Goal: Book appointment/travel/reservation

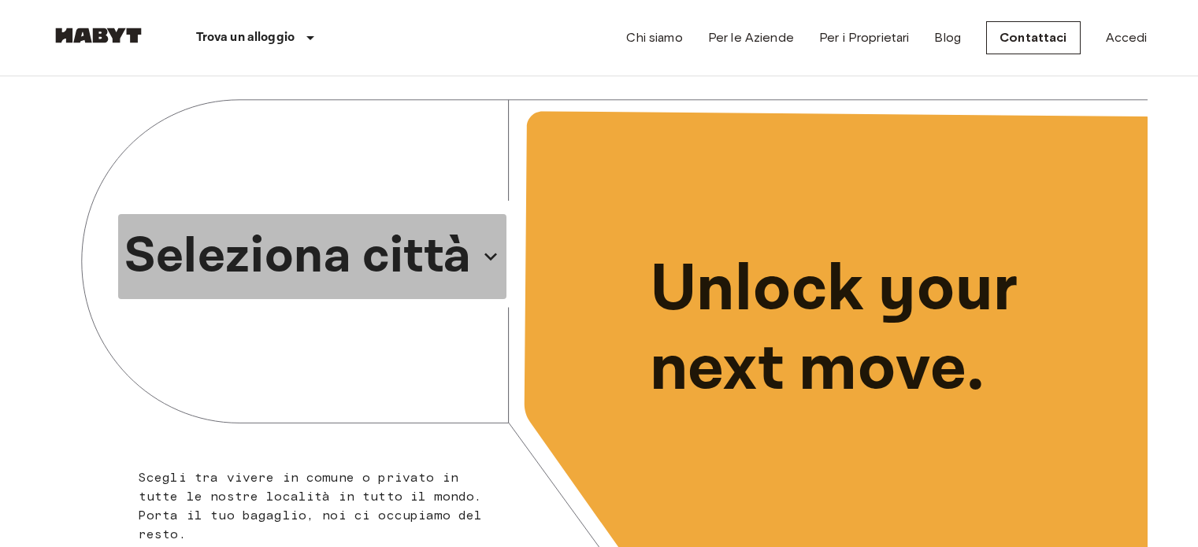
click at [385, 264] on p "Seleziona città" at bounding box center [297, 257] width 347 height 76
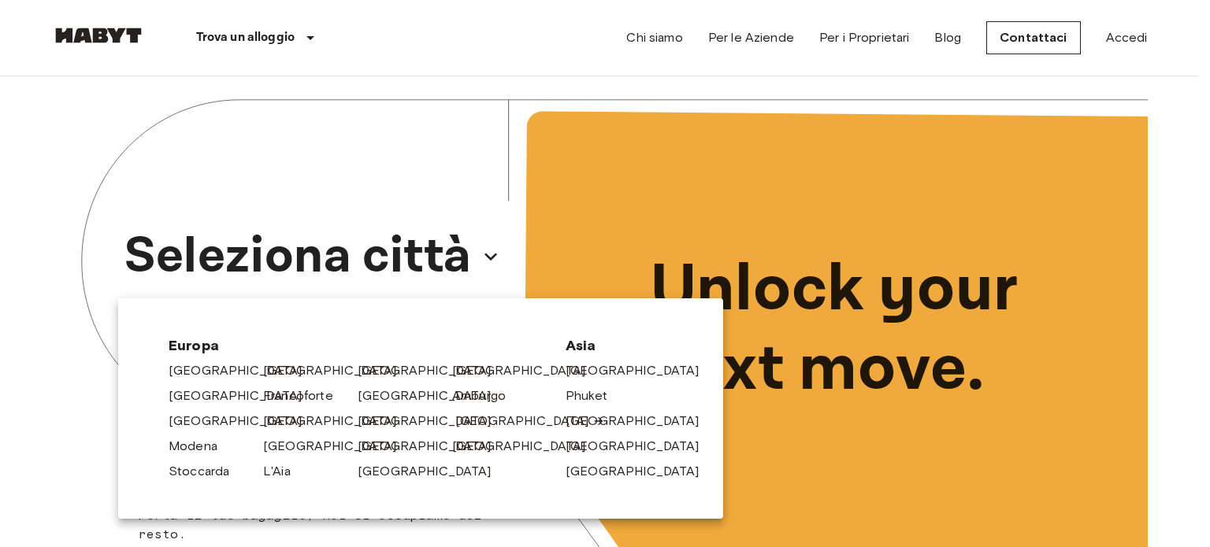
click at [468, 418] on link "[GEOGRAPHIC_DATA]" at bounding box center [530, 421] width 150 height 19
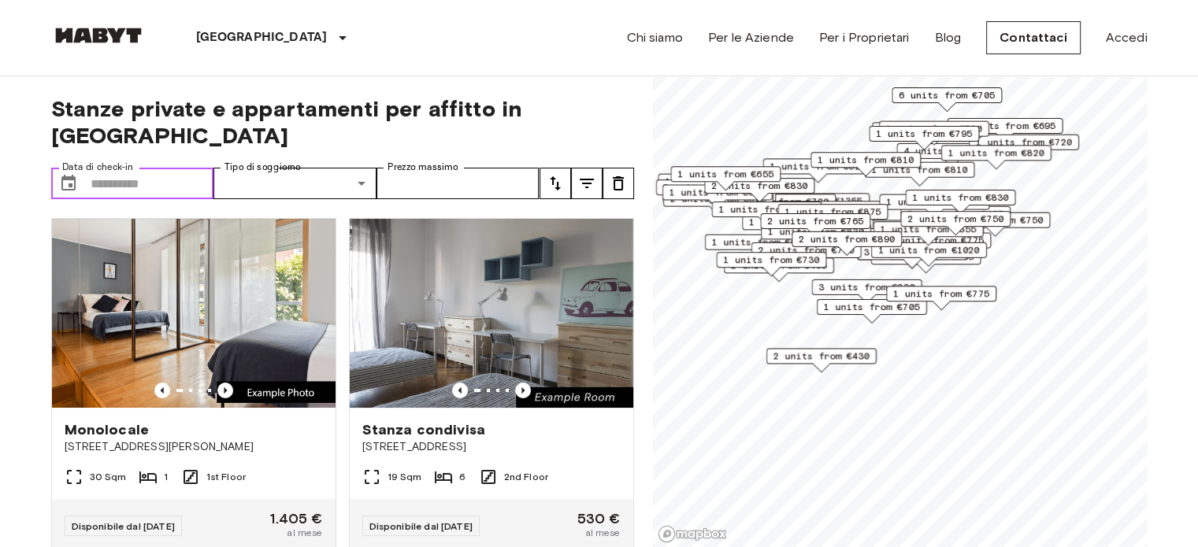
click at [148, 168] on input "Data di check-in" at bounding box center [153, 183] width 124 height 31
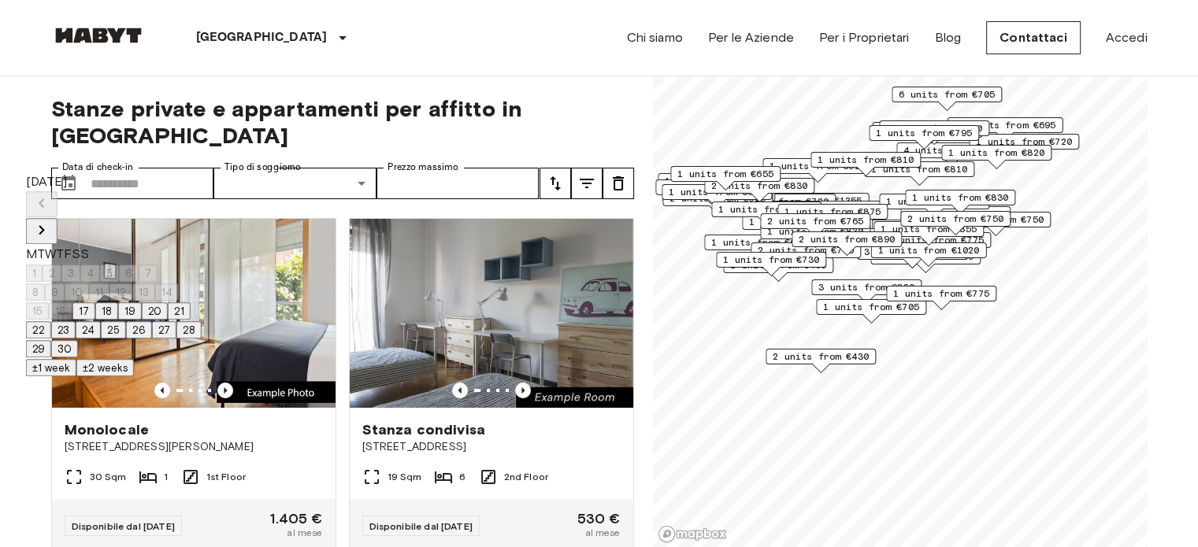
click at [168, 320] on button "20" at bounding box center [155, 310] width 26 height 17
type input "**********"
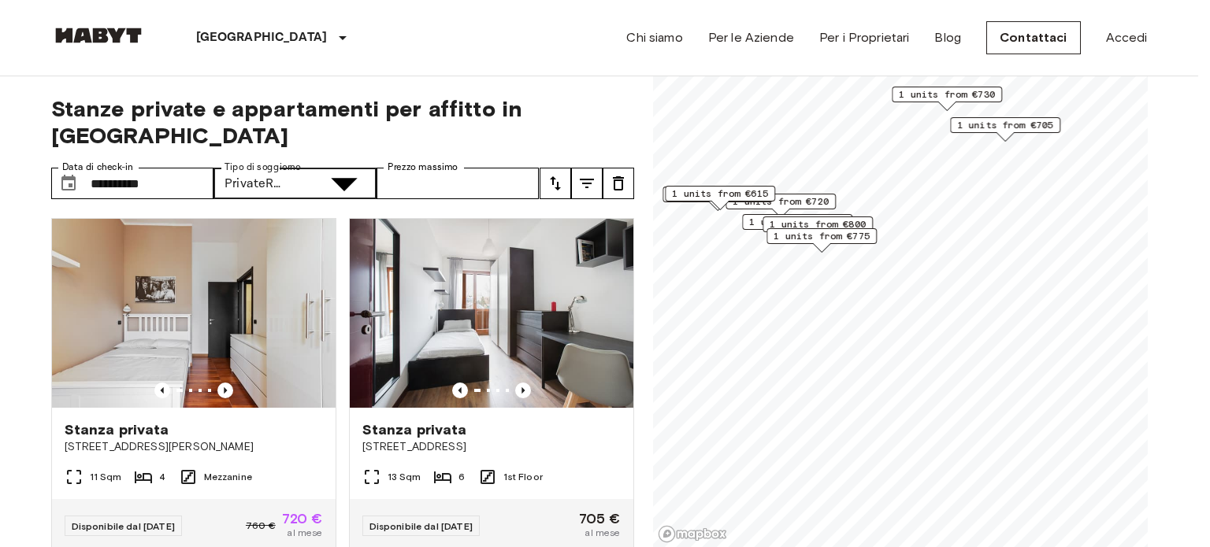
type input "**********"
click at [472, 148] on div at bounding box center [605, 273] width 1210 height 547
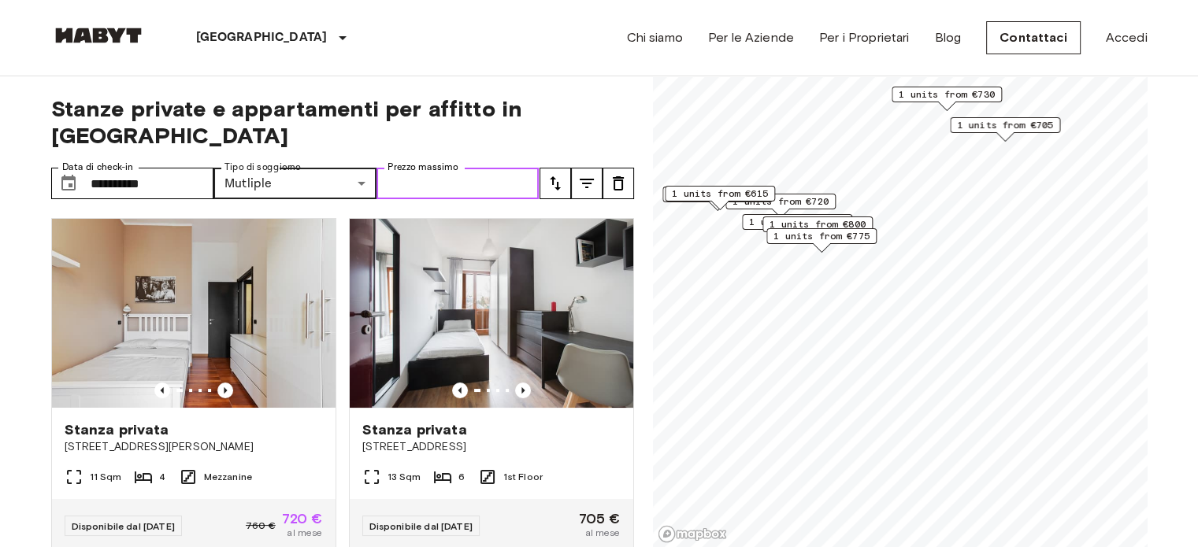
click at [473, 168] on input "Prezzo massimo" at bounding box center [457, 183] width 163 height 31
type input "***"
click at [585, 109] on span "Stanze private e appartamenti per affitto in Milan" at bounding box center [342, 122] width 583 height 54
click at [607, 119] on span "Stanze private e appartamenti per affitto in Milan" at bounding box center [342, 122] width 583 height 54
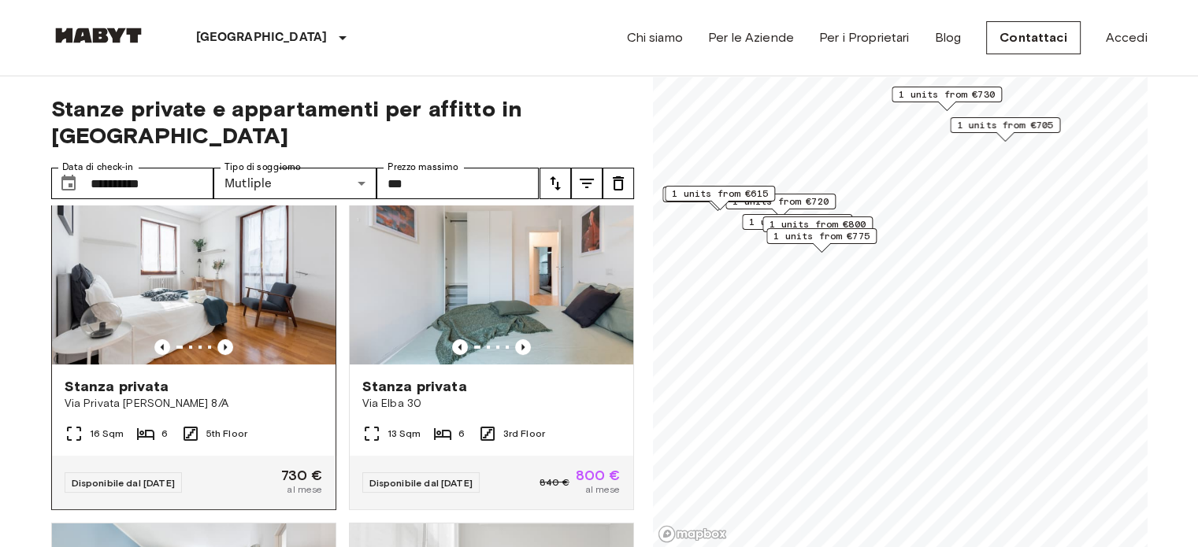
scroll to position [394, 0]
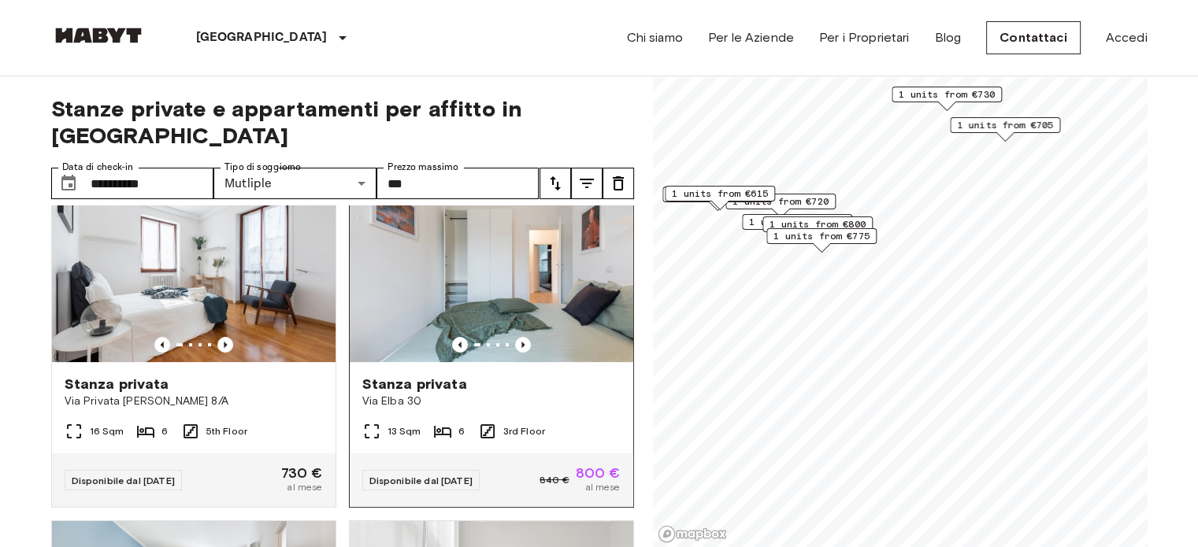
click at [443, 375] on span "Stanza privata" at bounding box center [414, 384] width 105 height 19
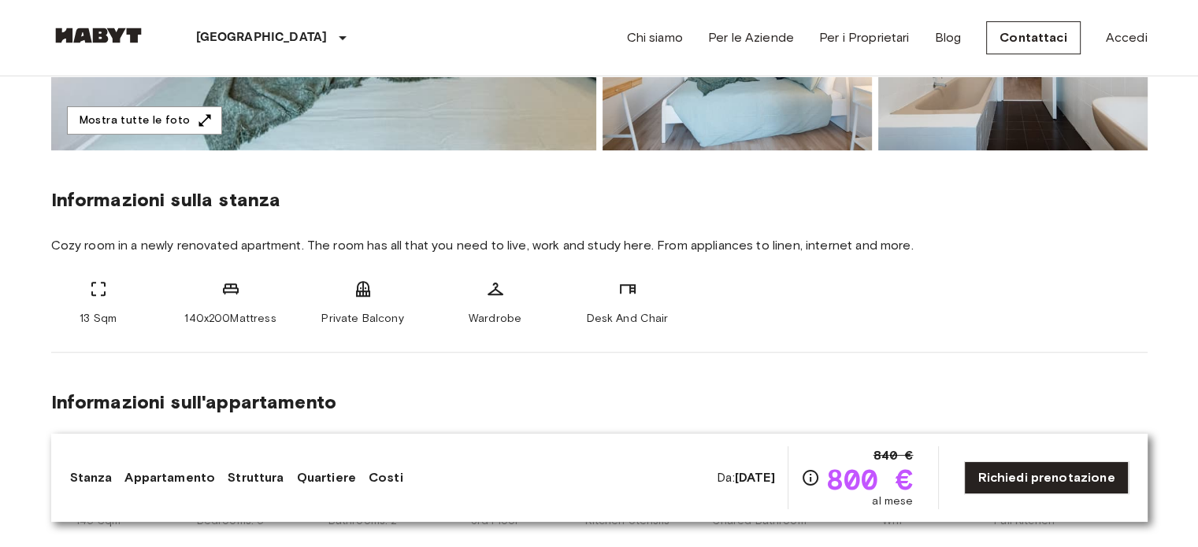
scroll to position [157, 0]
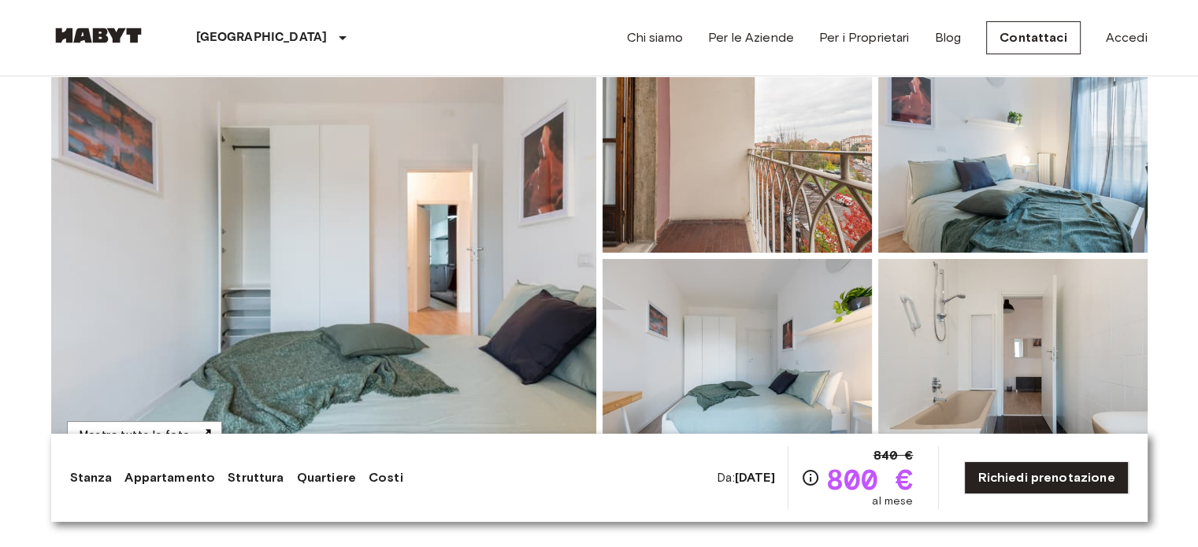
click at [421, 239] on img at bounding box center [323, 255] width 545 height 419
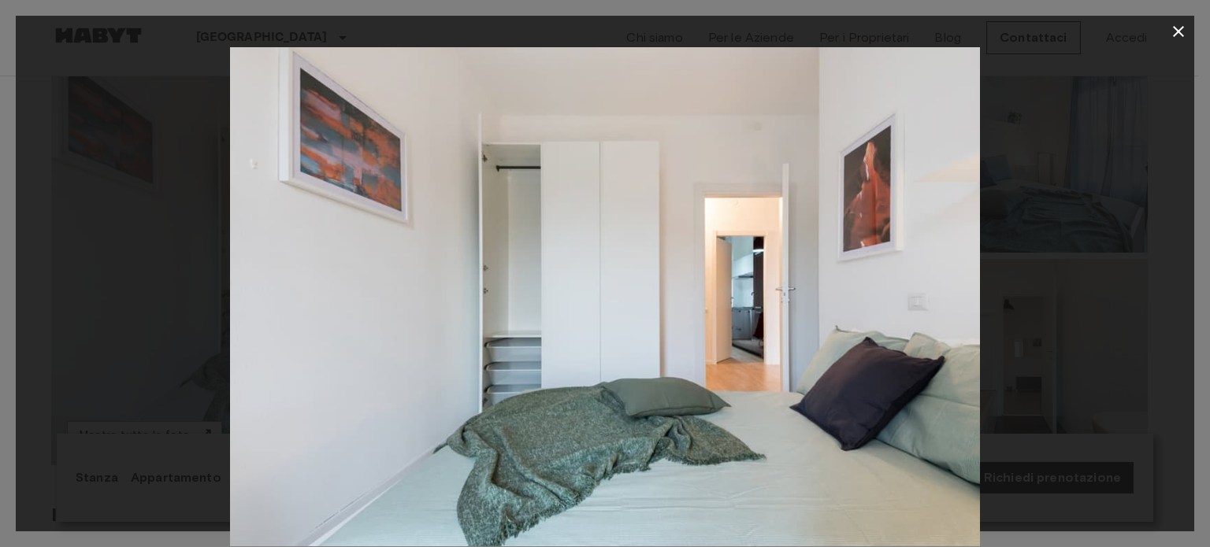
click at [1084, 313] on div at bounding box center [605, 296] width 1178 height 499
click at [1175, 31] on icon "button" at bounding box center [1178, 31] width 19 height 19
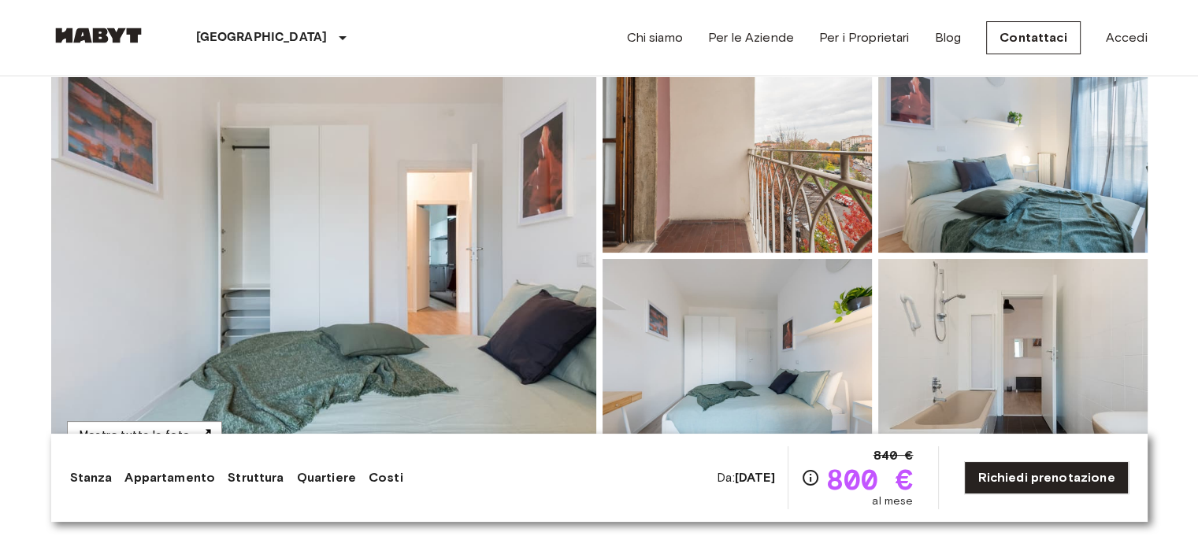
click at [760, 217] on img at bounding box center [736, 149] width 269 height 206
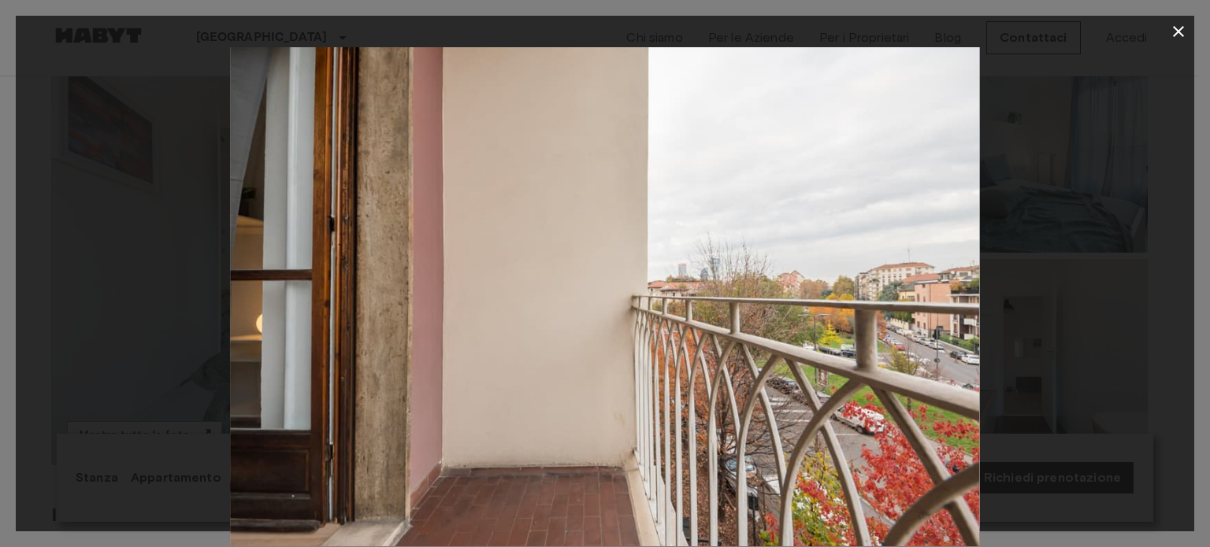
click at [766, 211] on img at bounding box center [605, 296] width 750 height 499
click at [1158, 279] on div at bounding box center [605, 296] width 1178 height 499
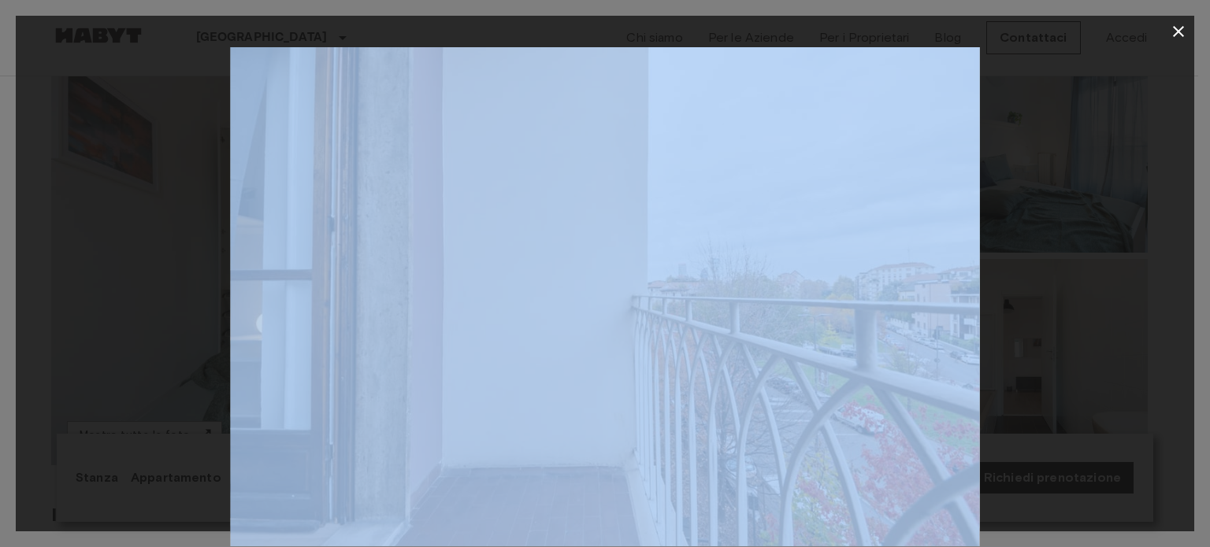
click at [1158, 279] on div at bounding box center [605, 296] width 1178 height 499
click at [1173, 29] on icon "button" at bounding box center [1178, 31] width 19 height 19
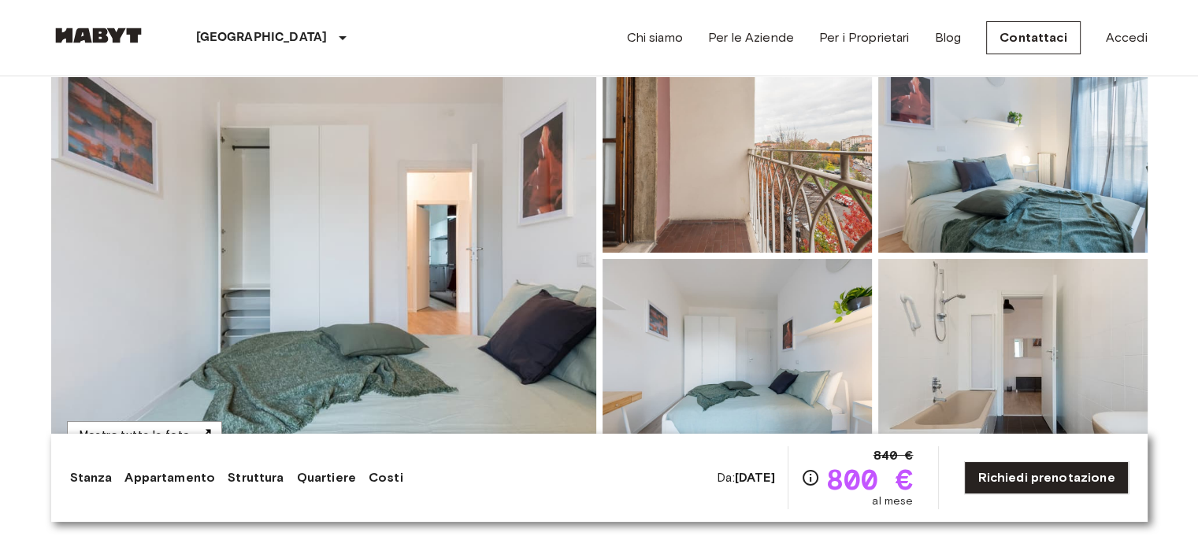
click at [1033, 225] on img at bounding box center [1012, 149] width 269 height 206
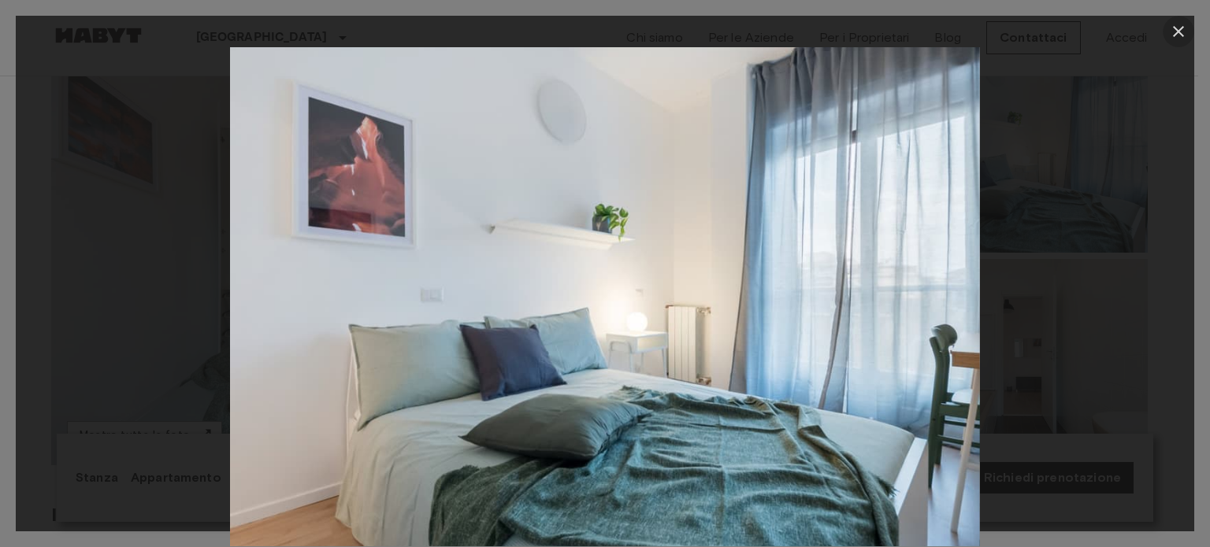
click at [1175, 32] on icon "button" at bounding box center [1178, 31] width 19 height 19
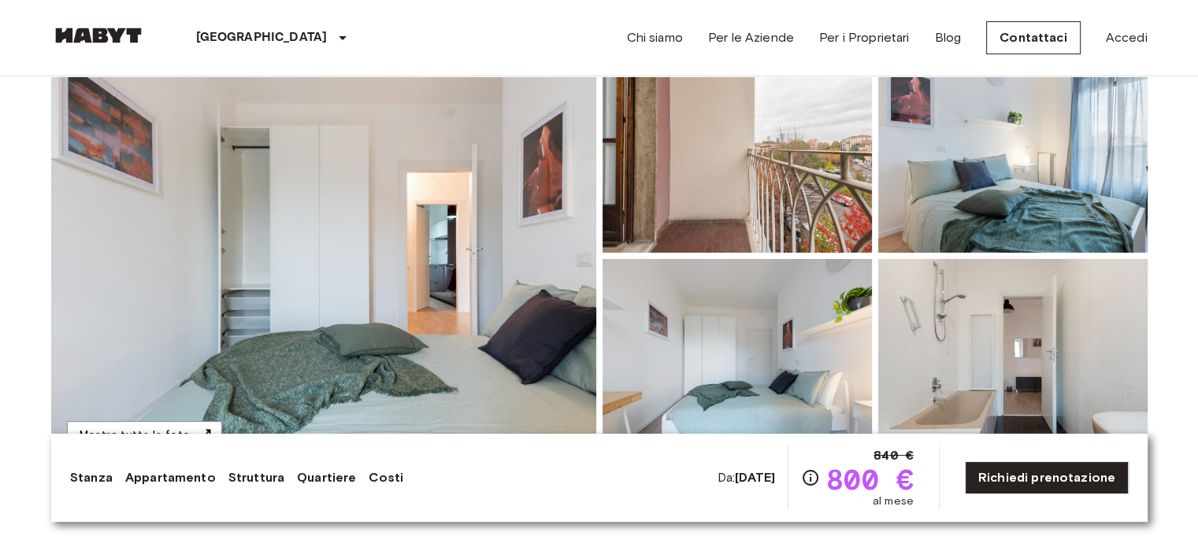
click at [1067, 372] on img at bounding box center [1012, 362] width 269 height 206
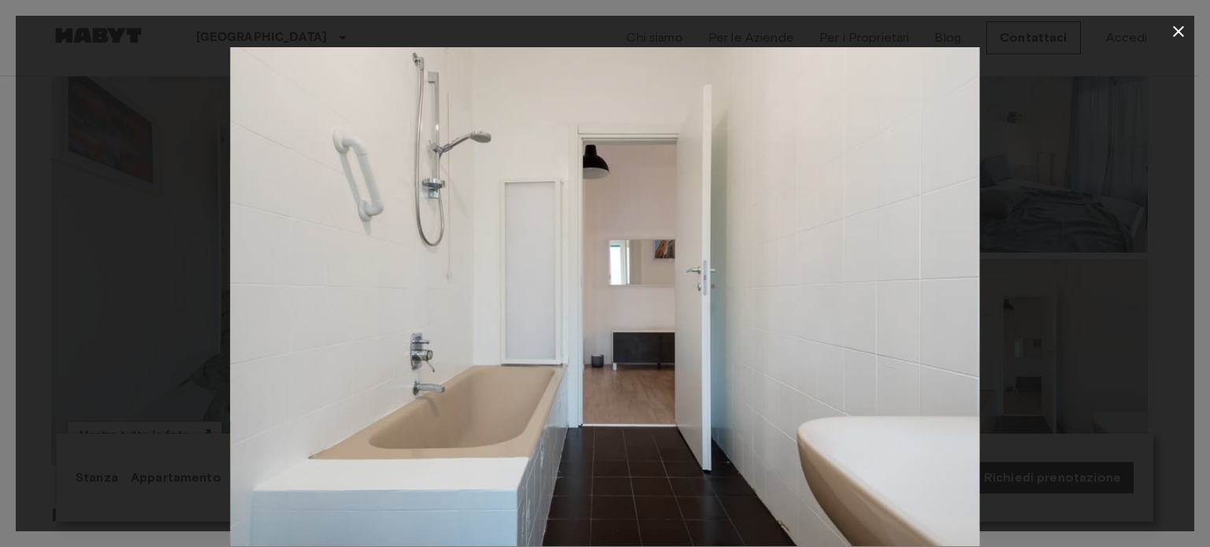
click at [1172, 34] on icon "button" at bounding box center [1178, 31] width 19 height 19
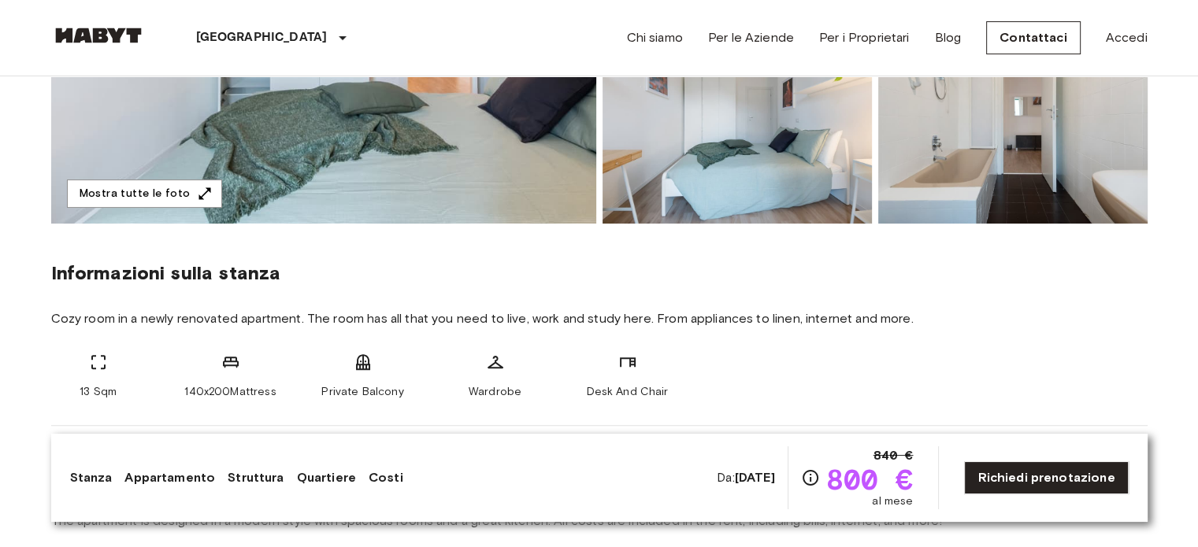
scroll to position [472, 0]
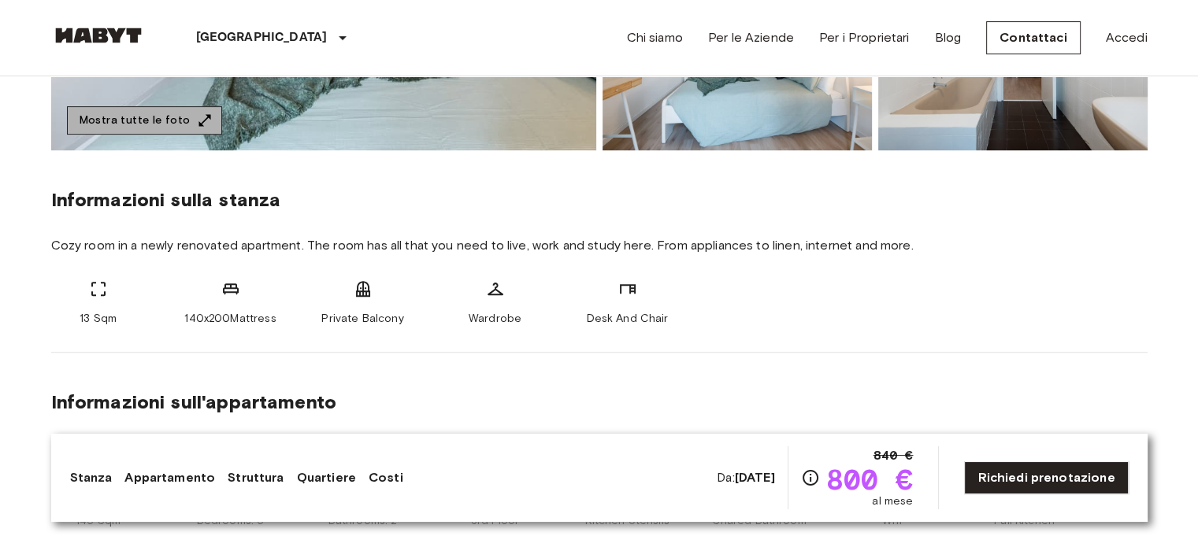
click at [186, 122] on button "Mostra tutte le foto" at bounding box center [144, 120] width 155 height 29
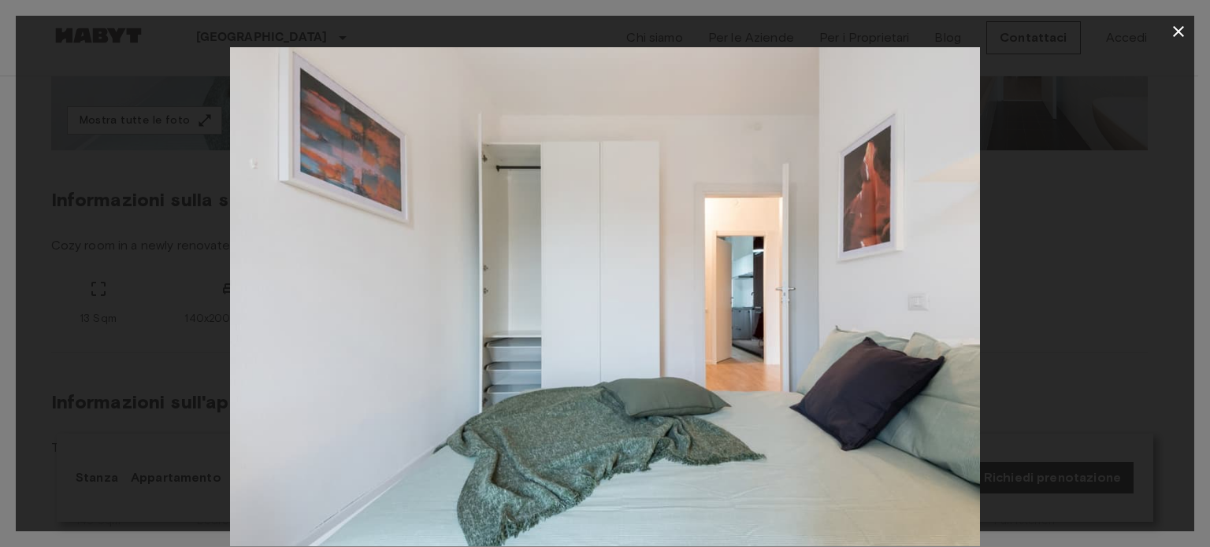
click at [1180, 31] on icon "button" at bounding box center [1178, 31] width 19 height 19
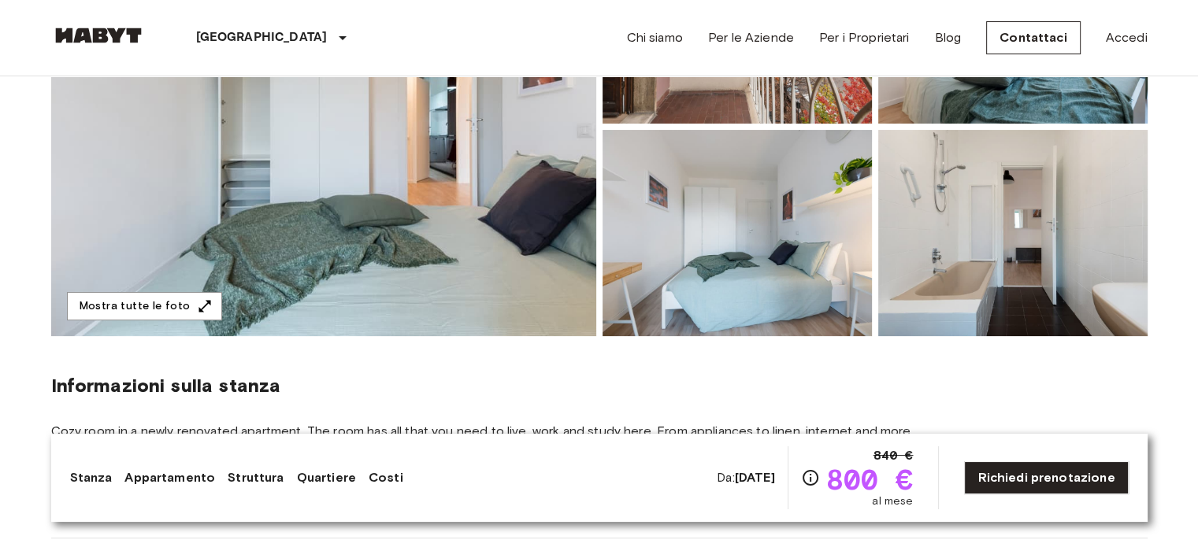
scroll to position [0, 0]
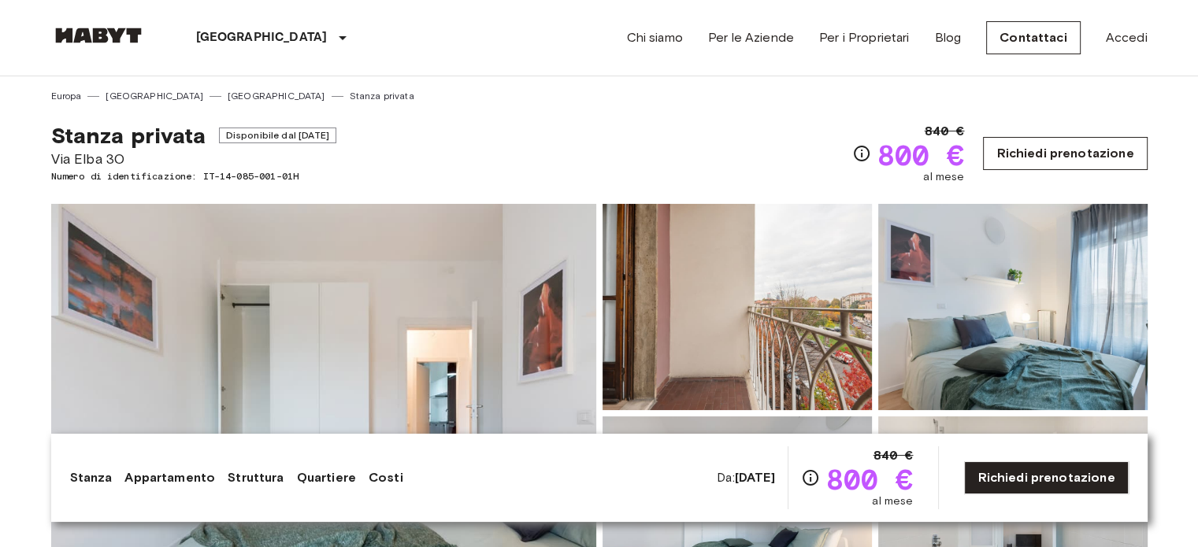
click at [1071, 147] on link "Richiedi prenotazione" at bounding box center [1065, 153] width 164 height 33
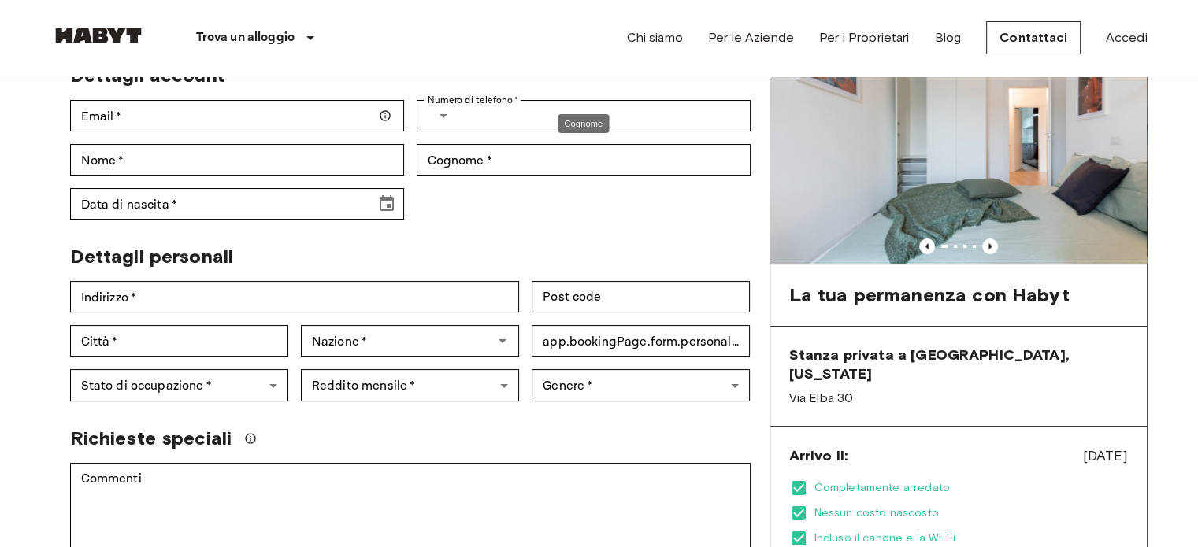
scroll to position [157, 0]
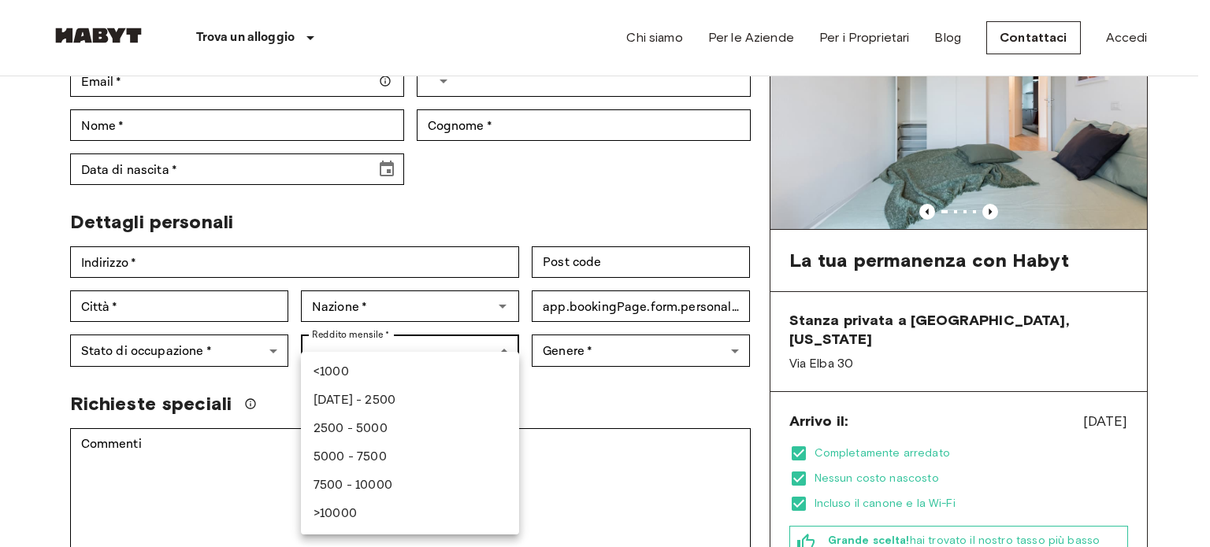
click at [507, 355] on ul "<1000 [DATE] - 2500 2500 - 5000 5000 - 7500 7500 - 10000 >10000" at bounding box center [410, 443] width 218 height 183
click at [502, 350] on div at bounding box center [605, 273] width 1210 height 547
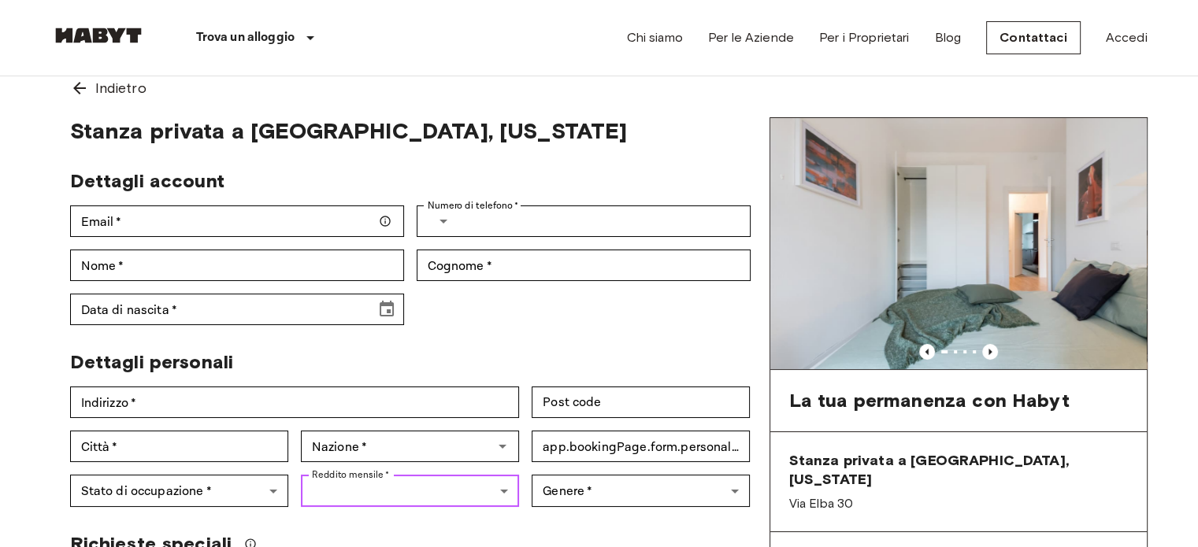
scroll to position [0, 0]
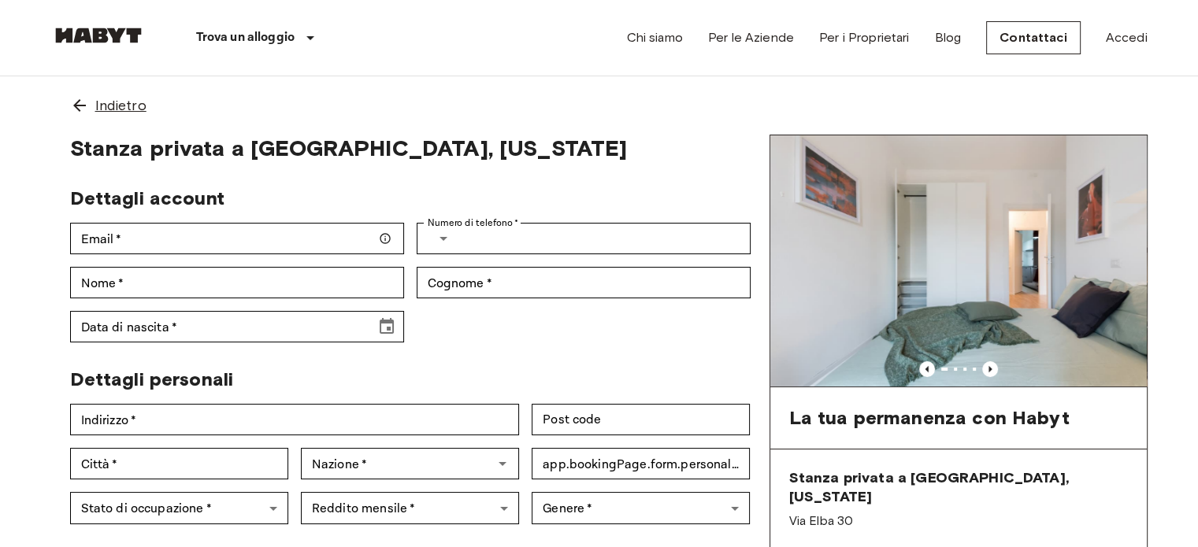
click at [80, 105] on icon at bounding box center [79, 105] width 13 height 13
